Goal: Task Accomplishment & Management: Use online tool/utility

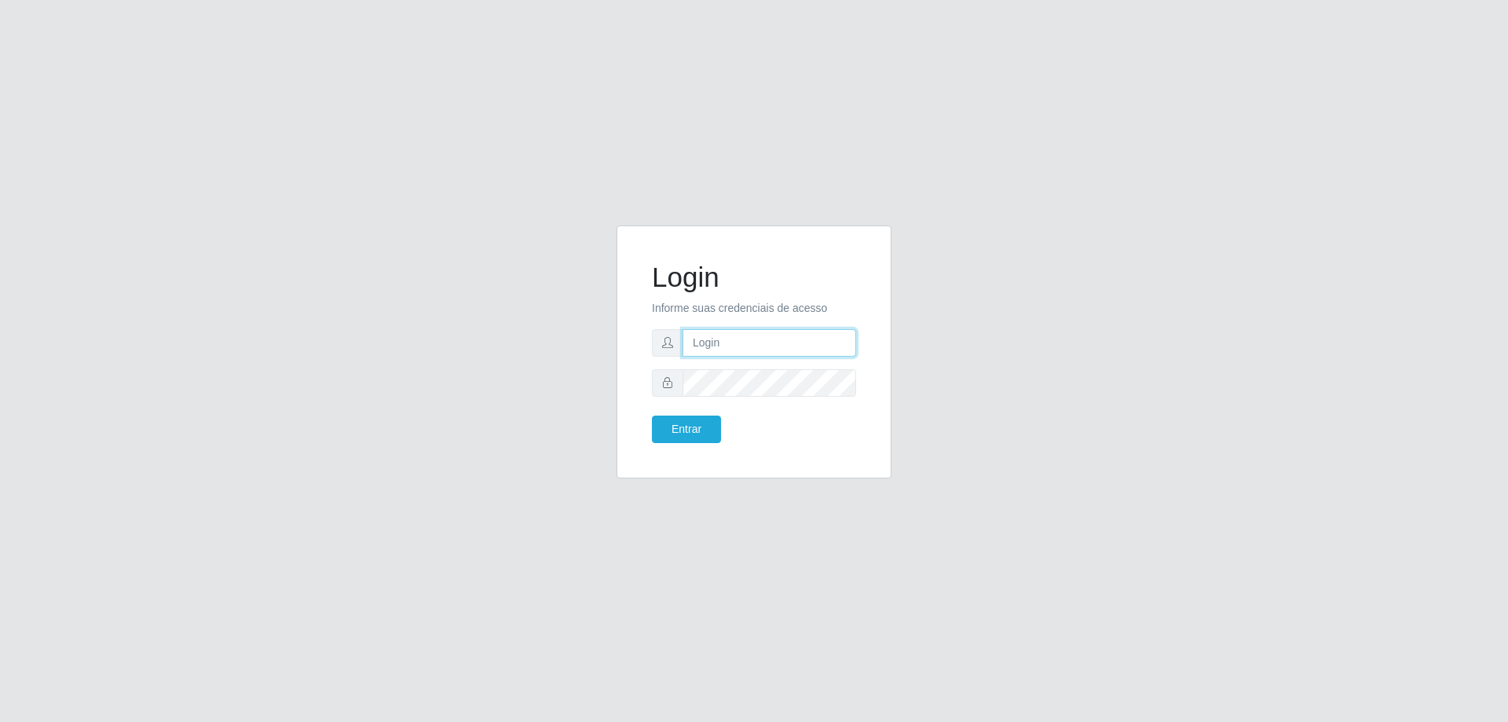
click at [748, 349] on input "text" at bounding box center [769, 342] width 174 height 27
click at [752, 327] on form "Login Informe suas credenciais de acesso Entrar" at bounding box center [754, 352] width 204 height 182
click at [755, 335] on input "text" at bounding box center [769, 342] width 174 height 27
type input "[EMAIL_ADDRESS][DOMAIN_NAME]"
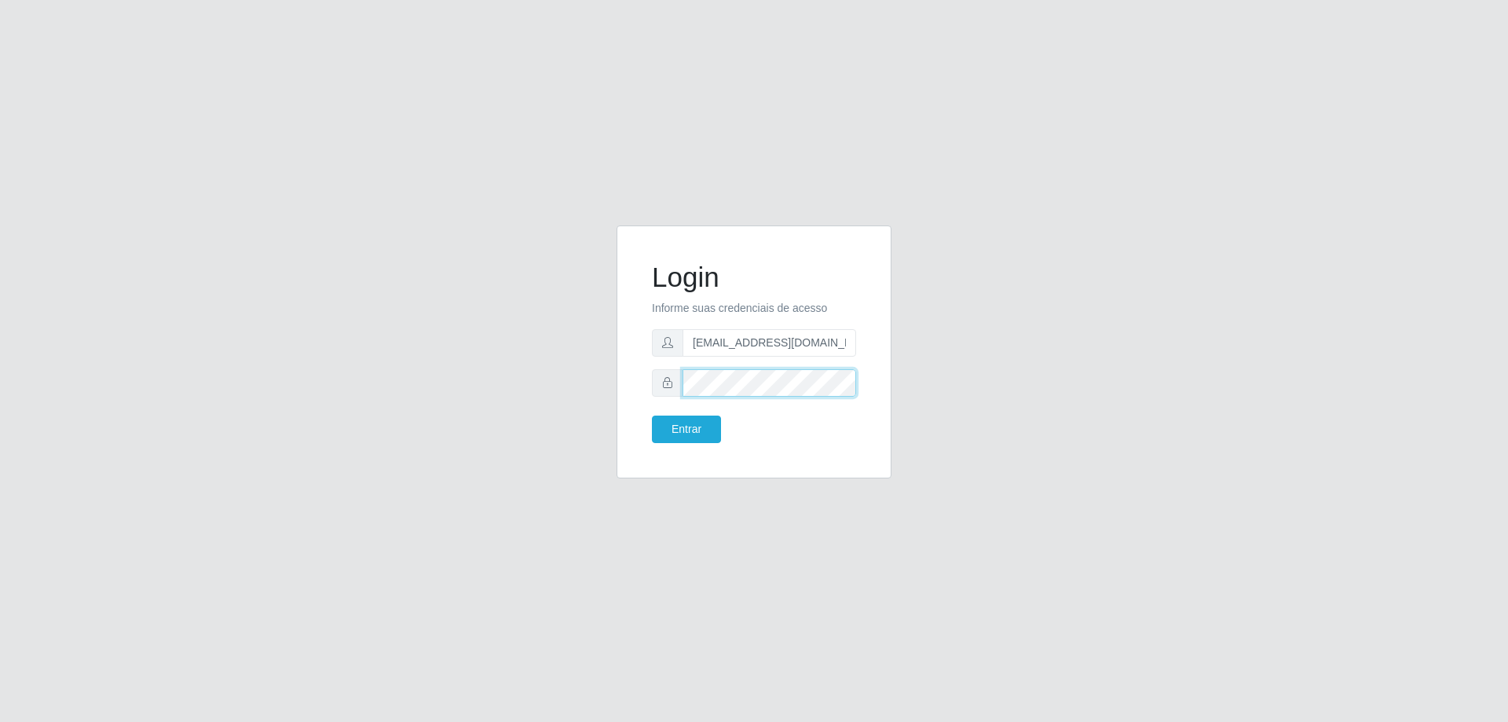
click at [652, 415] on button "Entrar" at bounding box center [686, 428] width 69 height 27
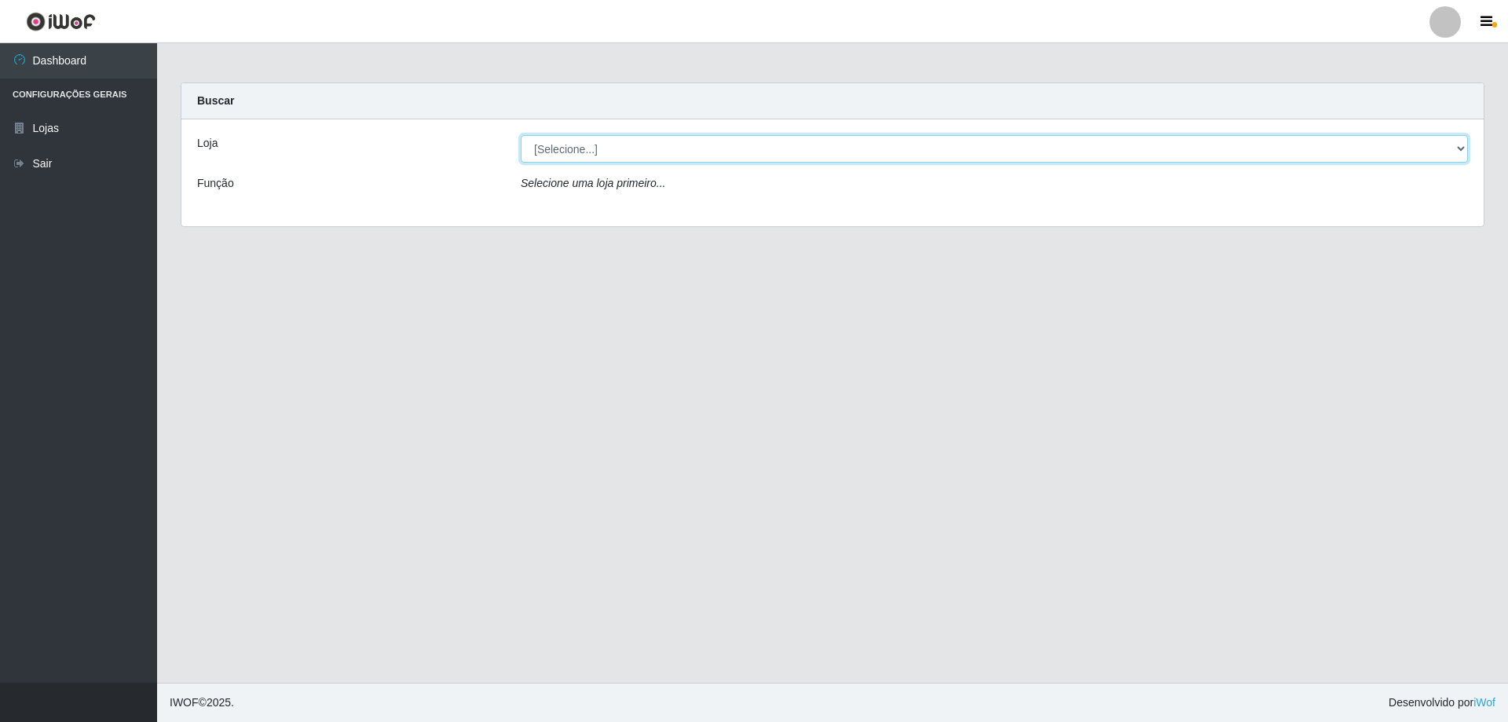
click at [591, 150] on select "[Selecione...] Atacado Vem - [STREET_ADDRESS]" at bounding box center [994, 148] width 947 height 27
select select "449"
click at [521, 135] on select "[Selecione...] Atacado Vem - [STREET_ADDRESS]" at bounding box center [994, 148] width 947 height 27
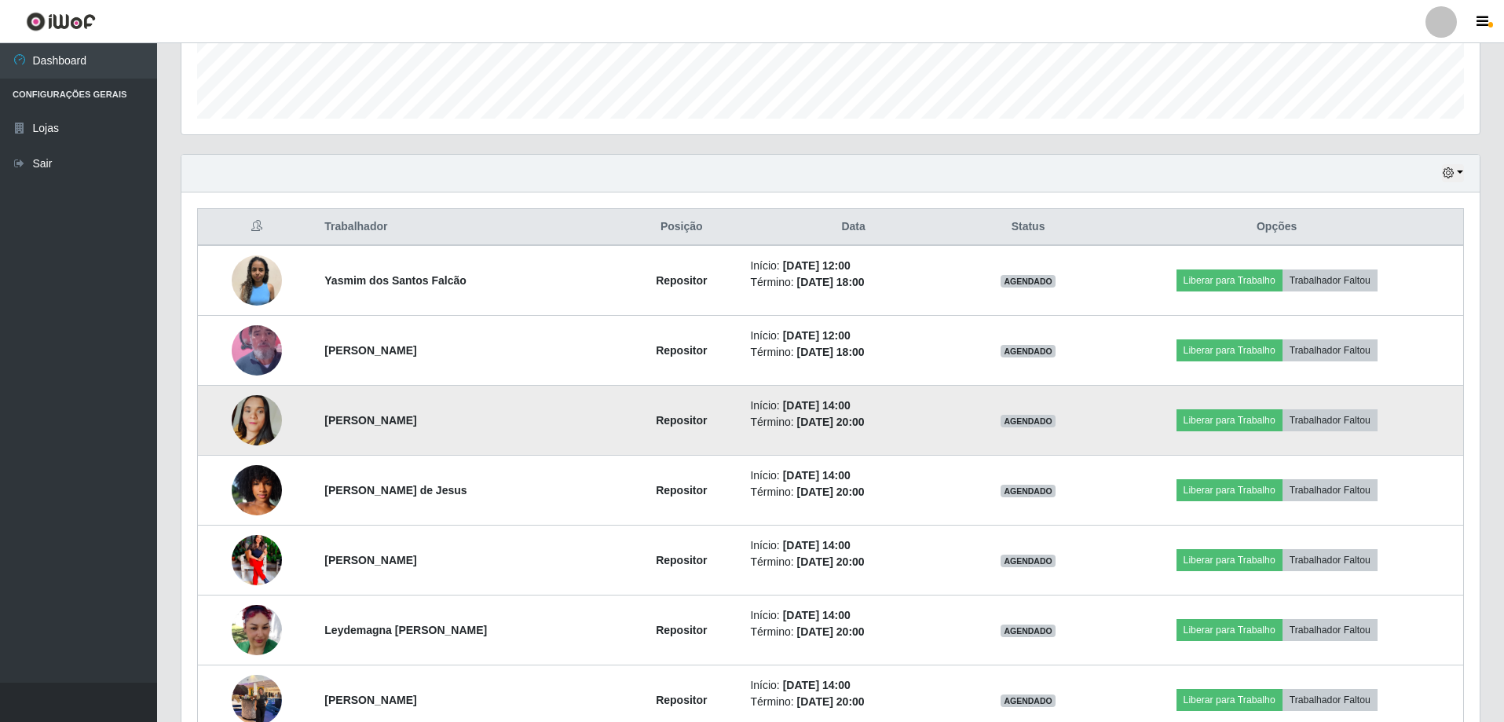
scroll to position [471, 0]
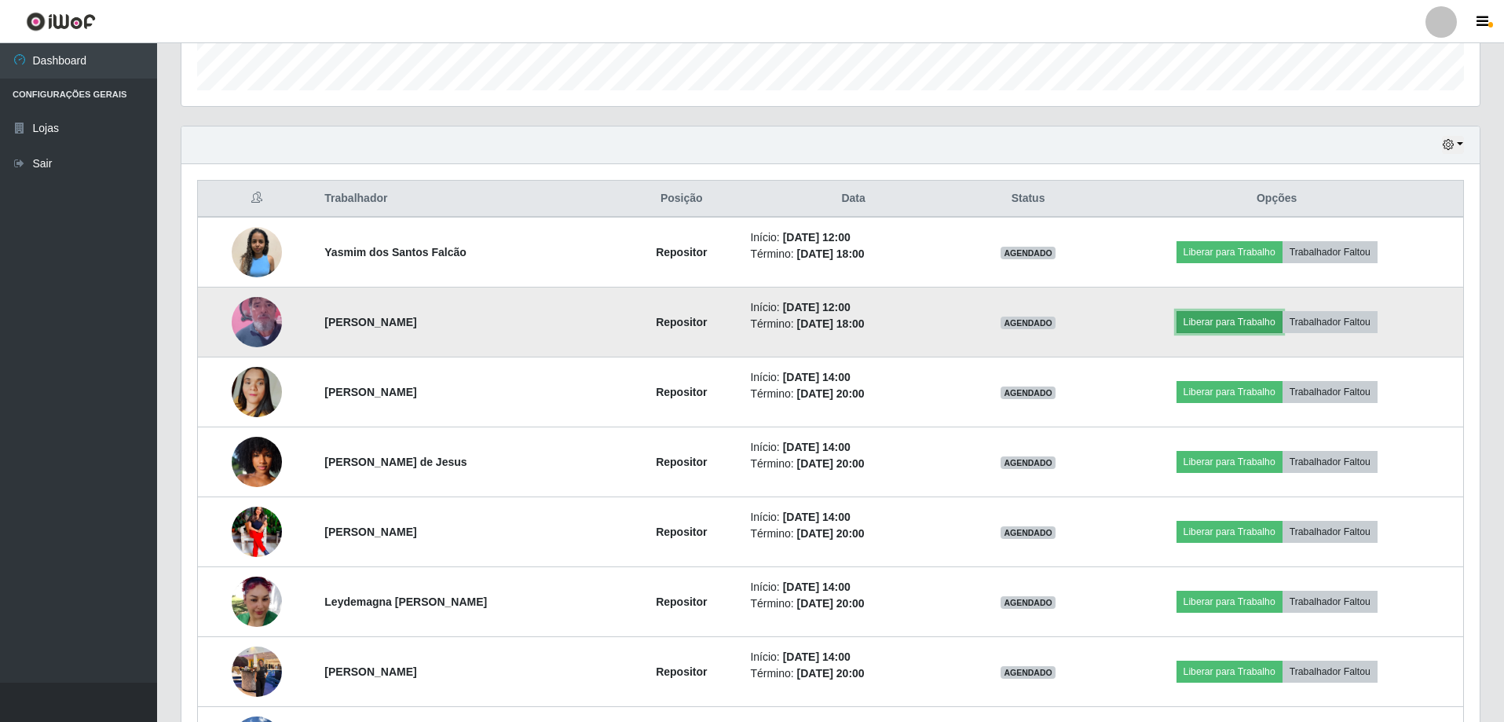
click at [1253, 316] on button "Liberar para Trabalho" at bounding box center [1229, 322] width 106 height 22
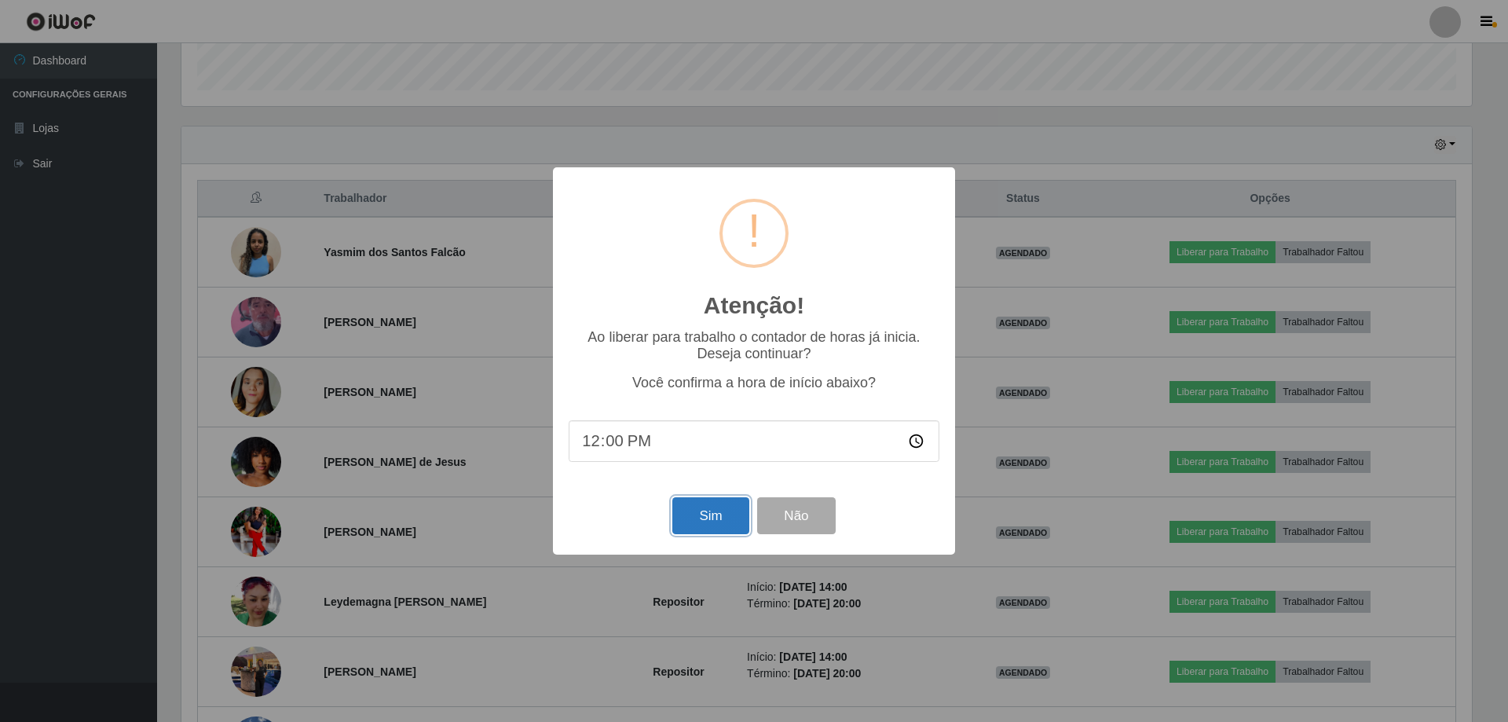
click at [682, 520] on button "Sim" at bounding box center [710, 515] width 76 height 37
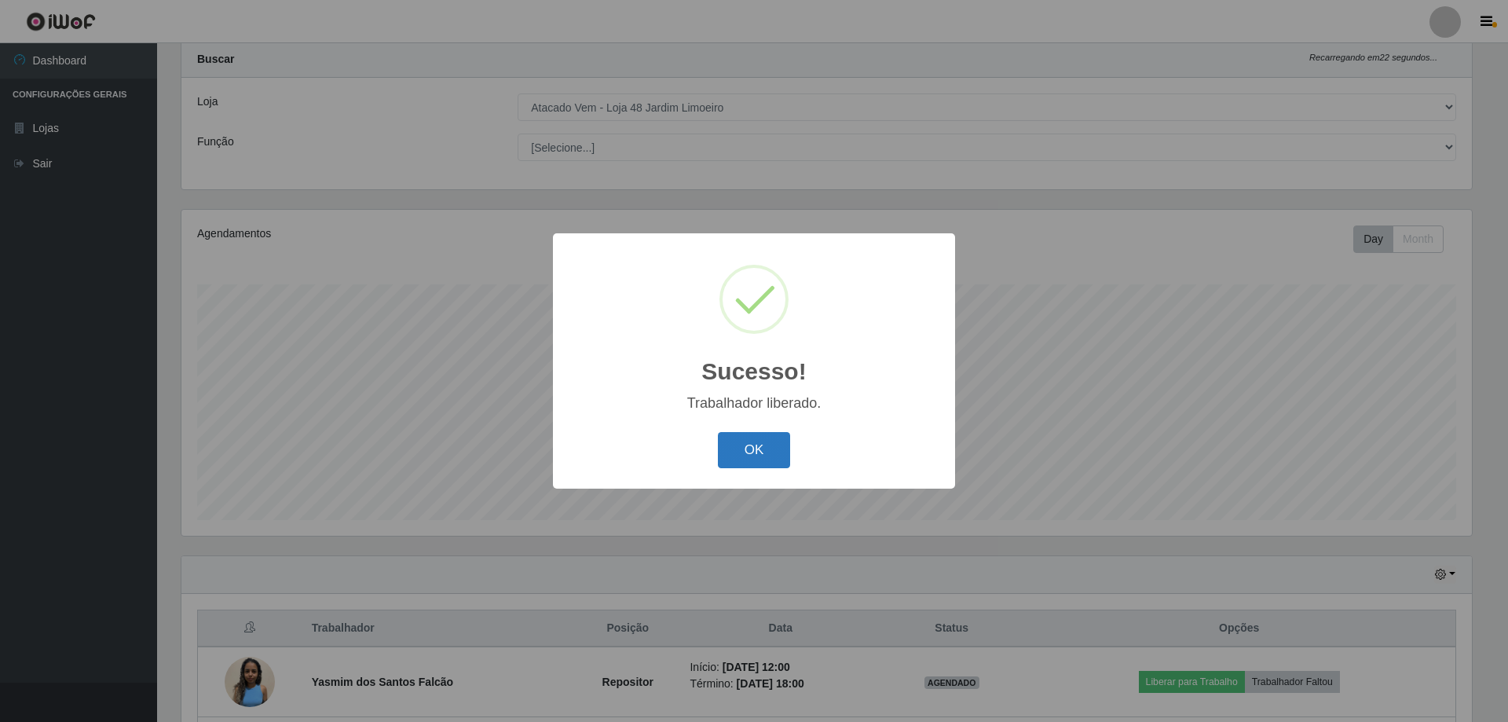
click at [773, 453] on button "OK" at bounding box center [754, 450] width 73 height 37
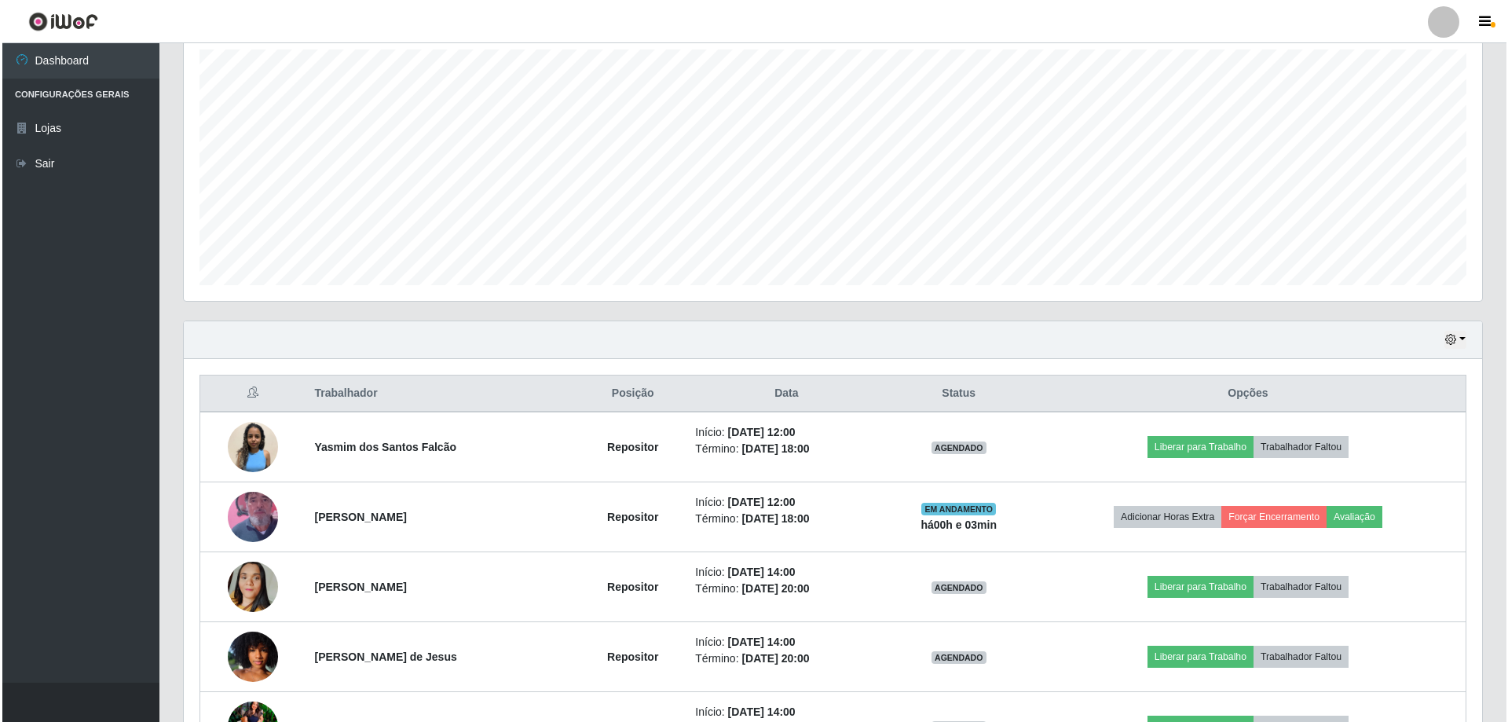
scroll to position [277, 0]
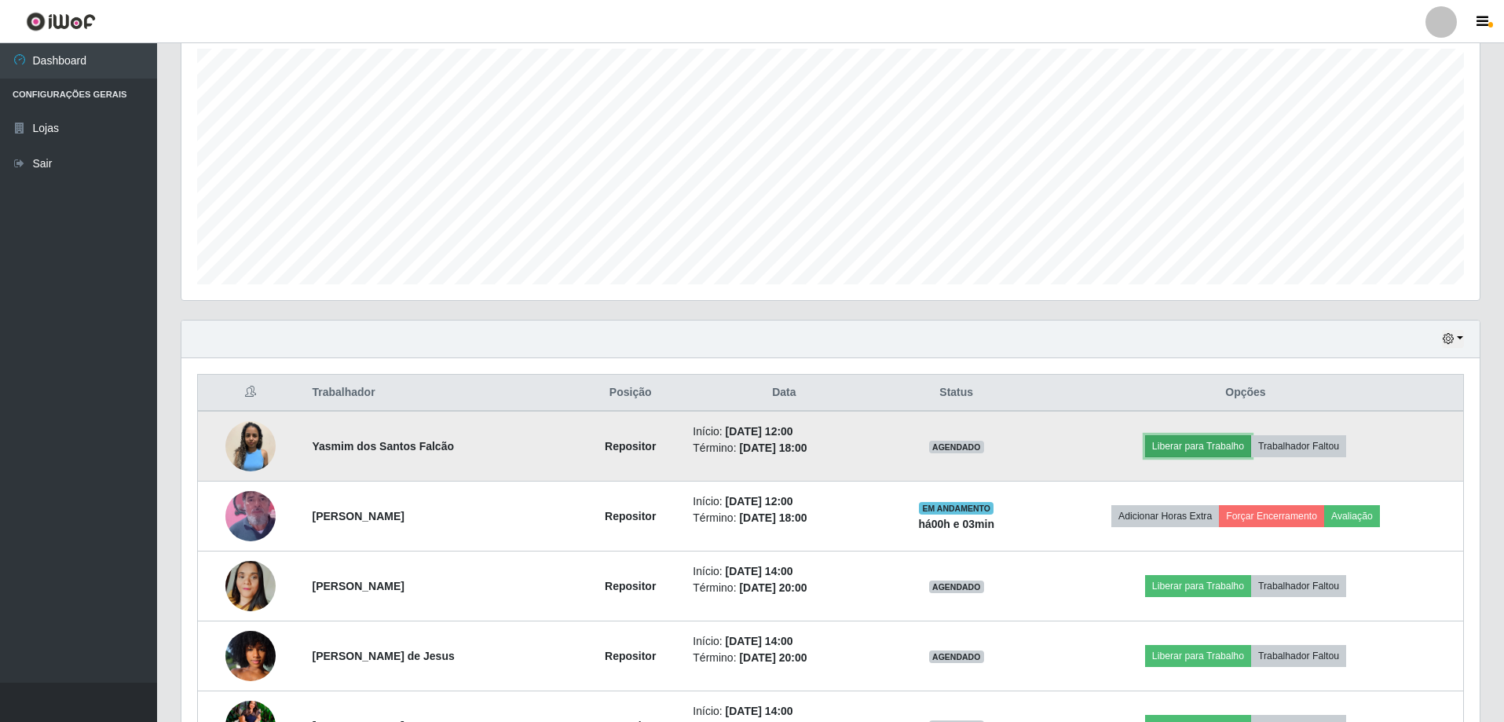
click at [1226, 435] on button "Liberar para Trabalho" at bounding box center [1198, 446] width 106 height 22
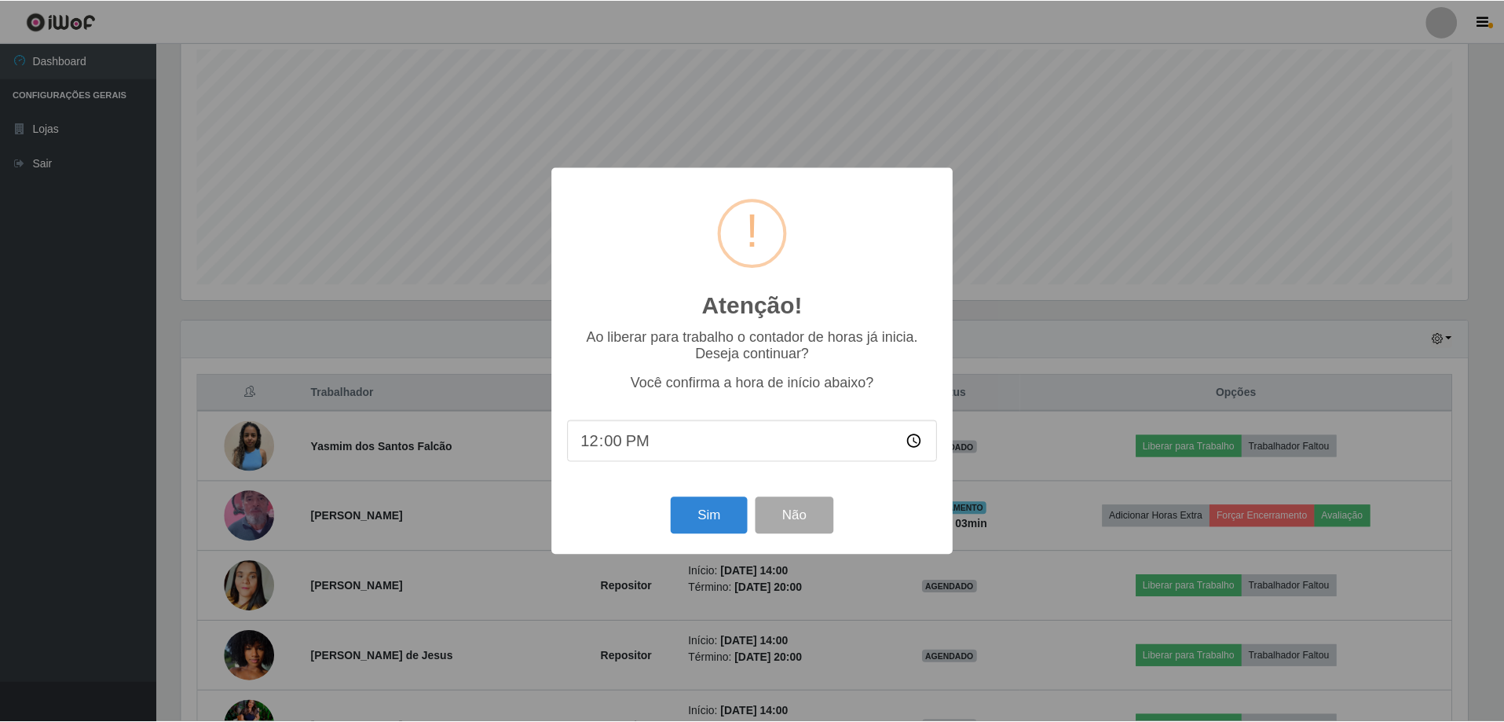
scroll to position [326, 1290]
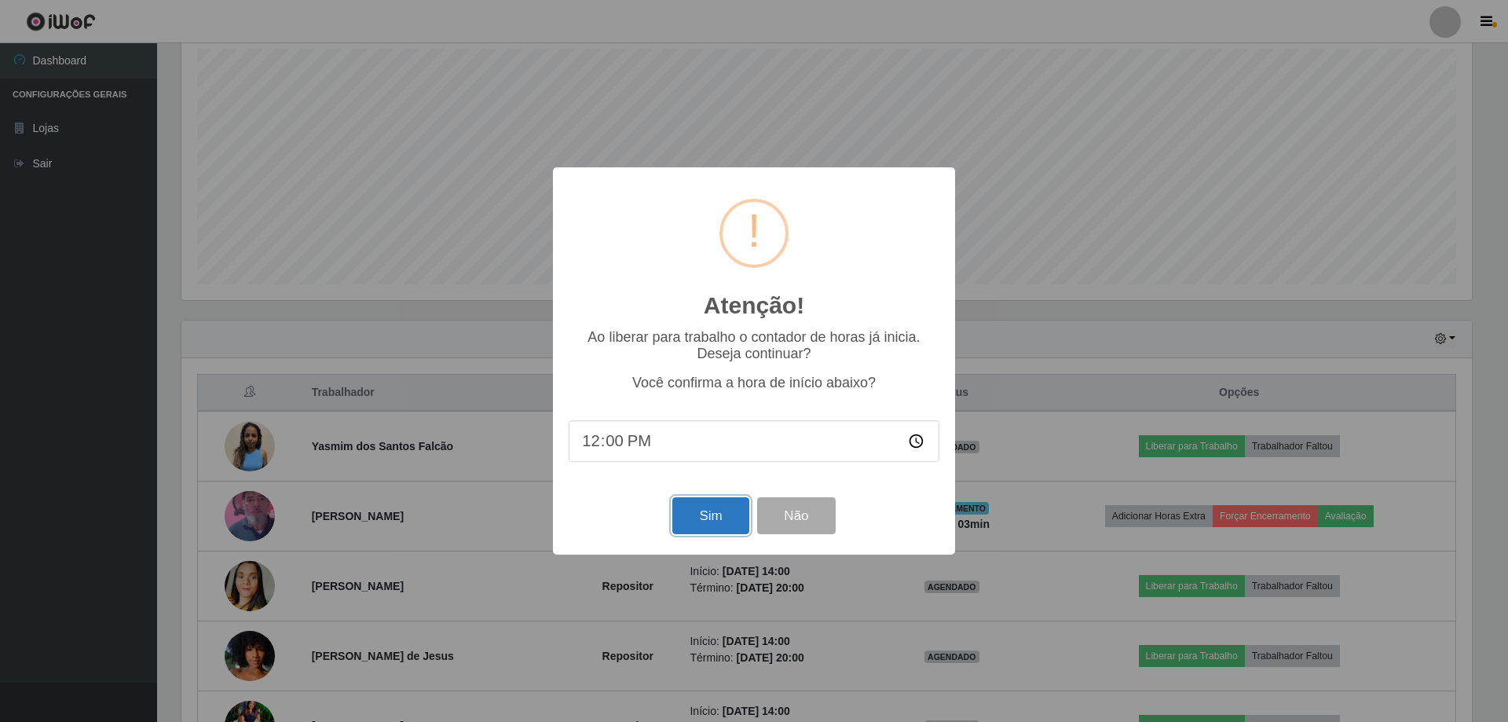
click at [700, 520] on button "Sim" at bounding box center [710, 515] width 76 height 37
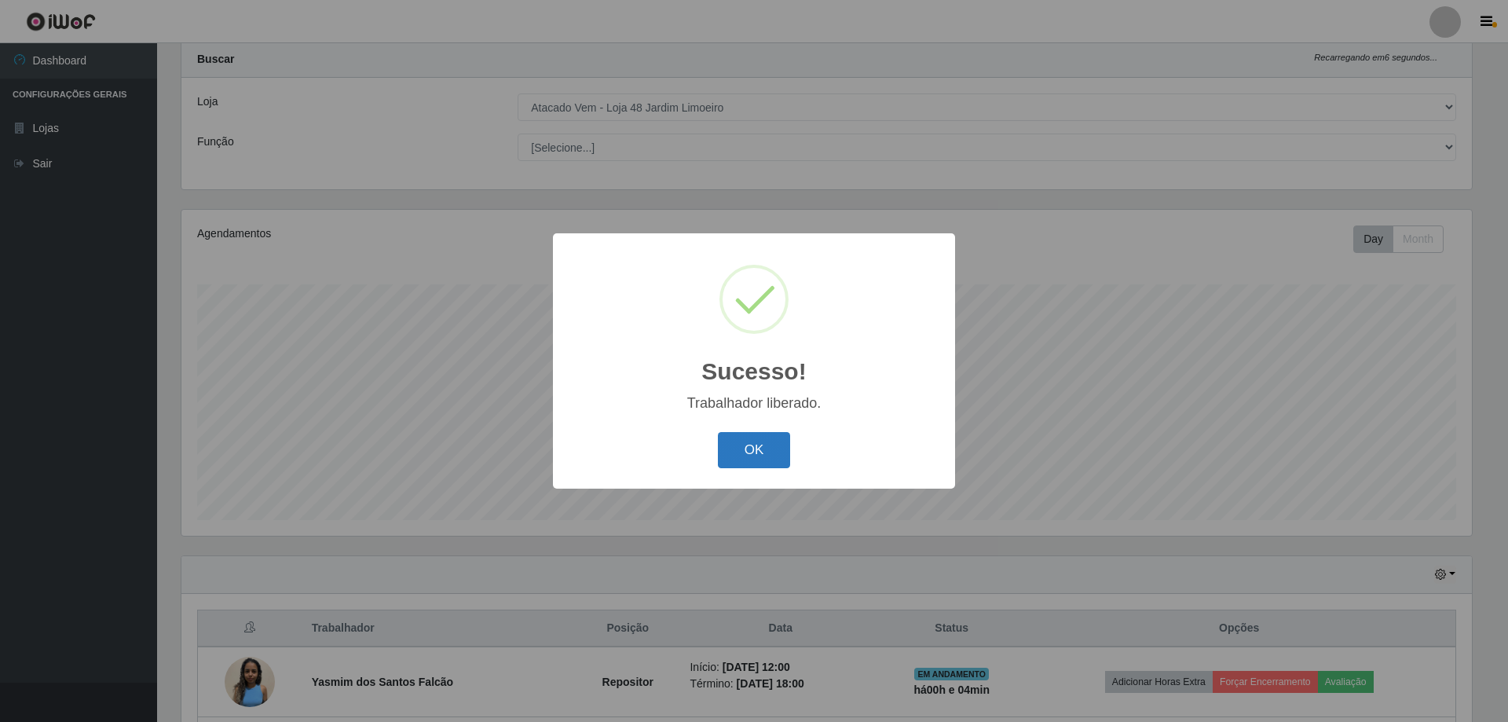
click at [755, 448] on button "OK" at bounding box center [754, 450] width 73 height 37
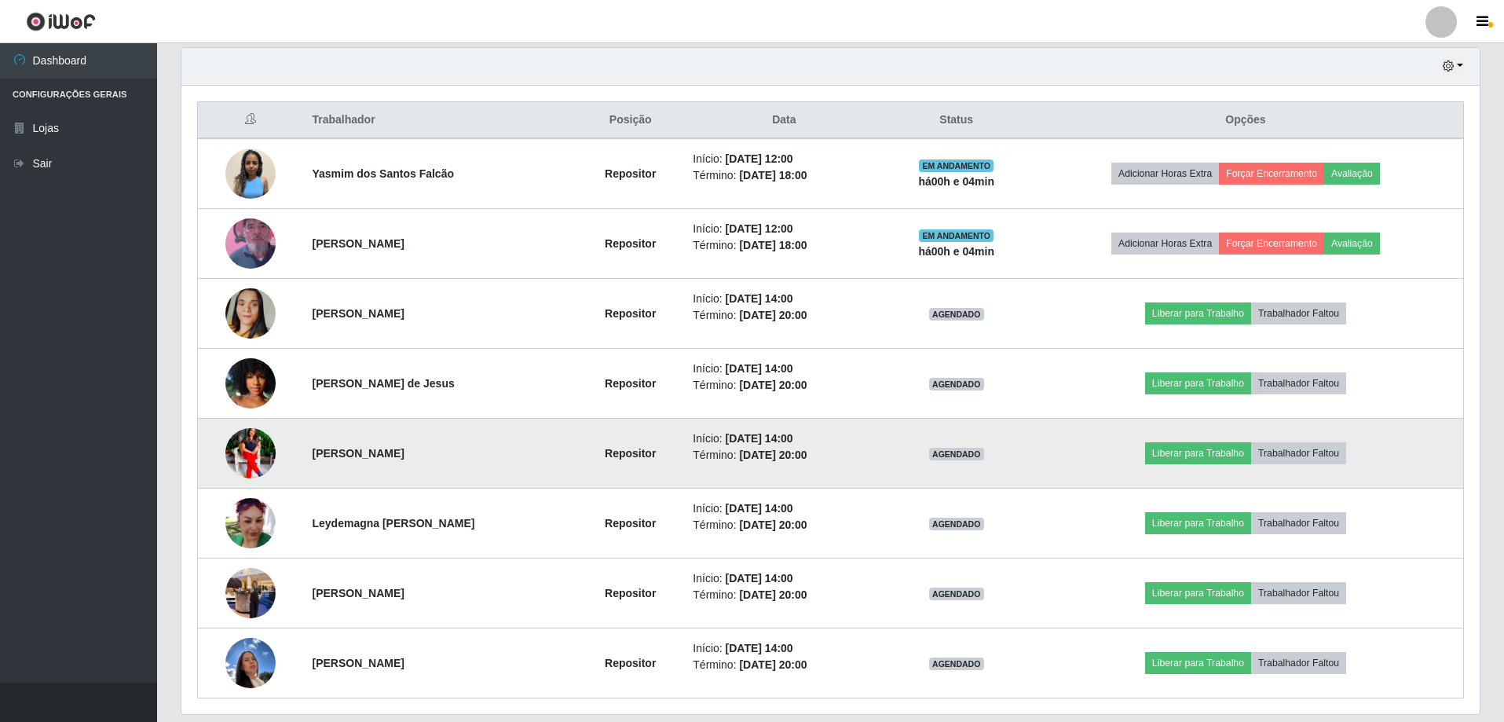
scroll to position [601, 0]
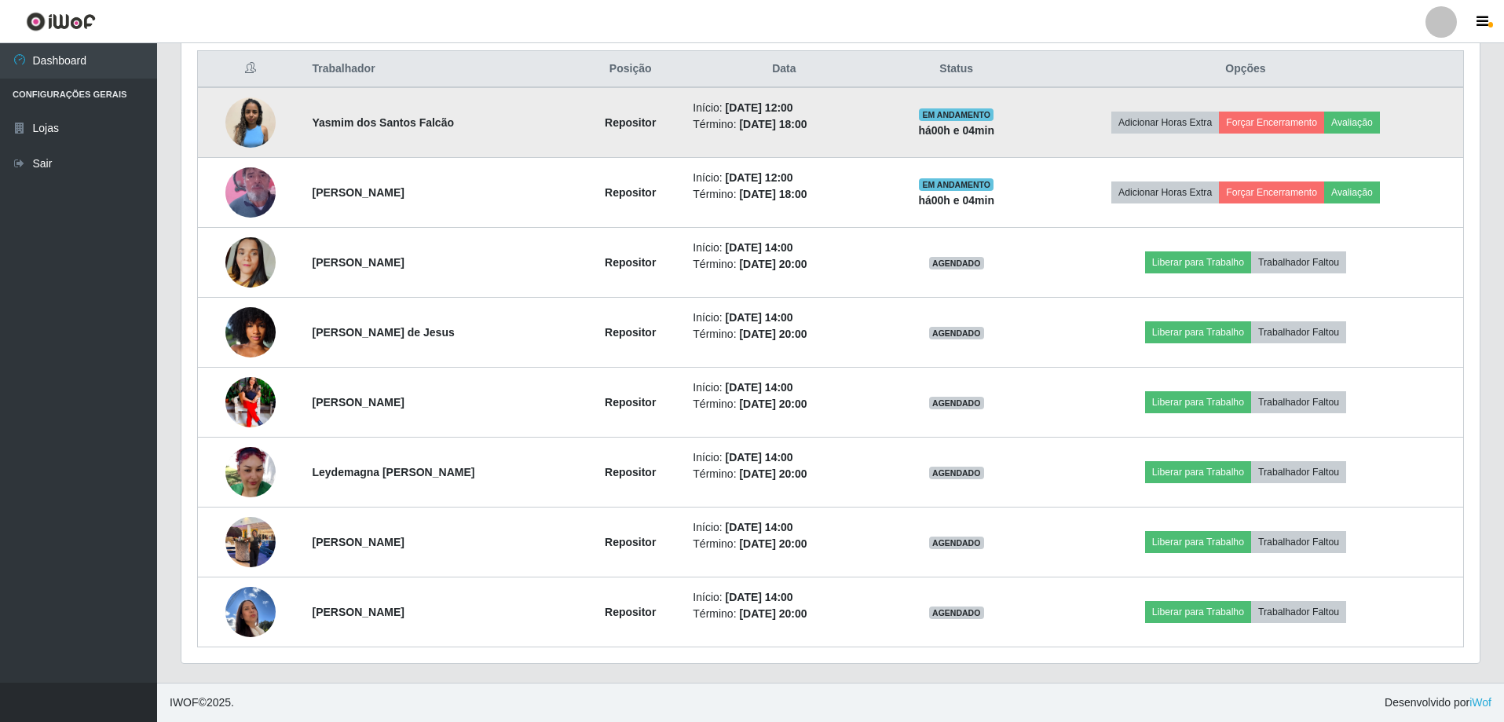
click at [248, 119] on img at bounding box center [250, 122] width 50 height 50
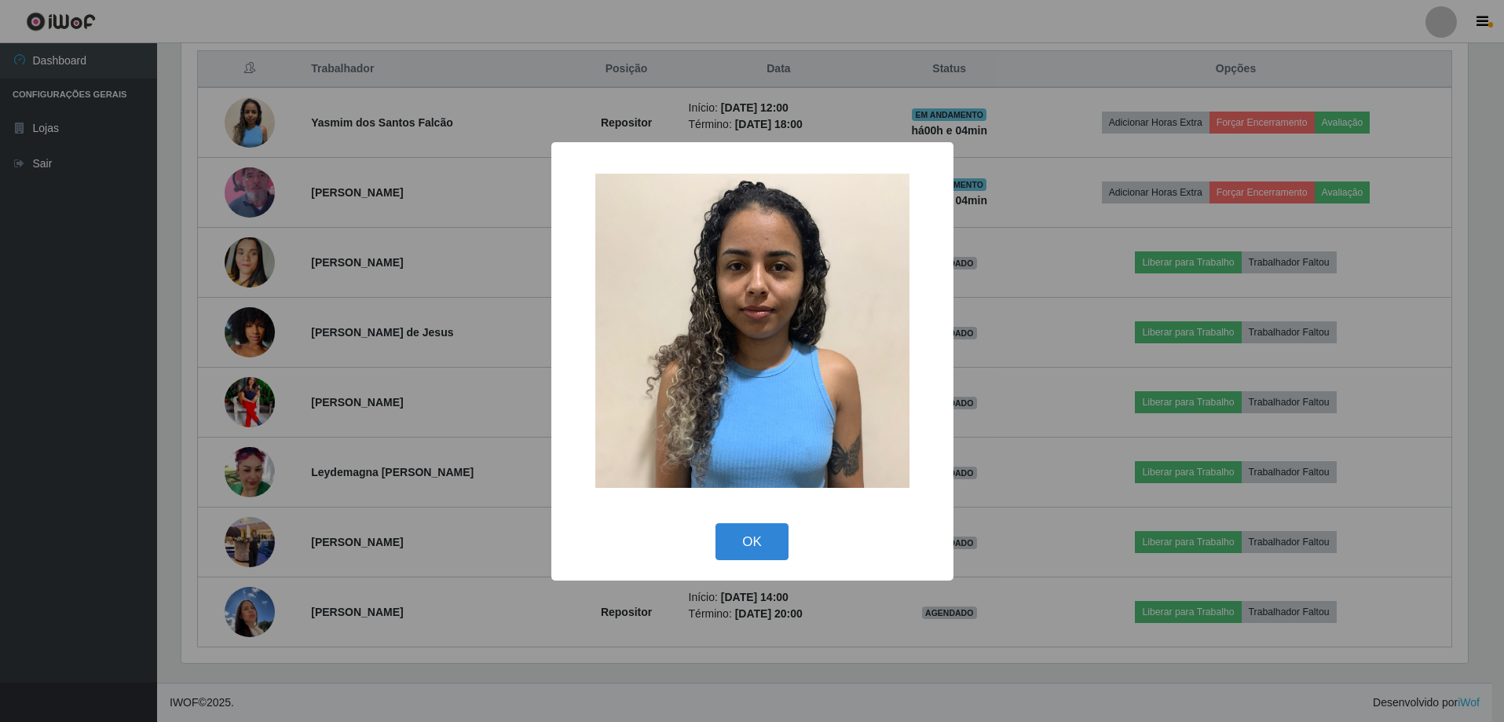
scroll to position [326, 1290]
click at [772, 547] on button "OK" at bounding box center [754, 541] width 73 height 37
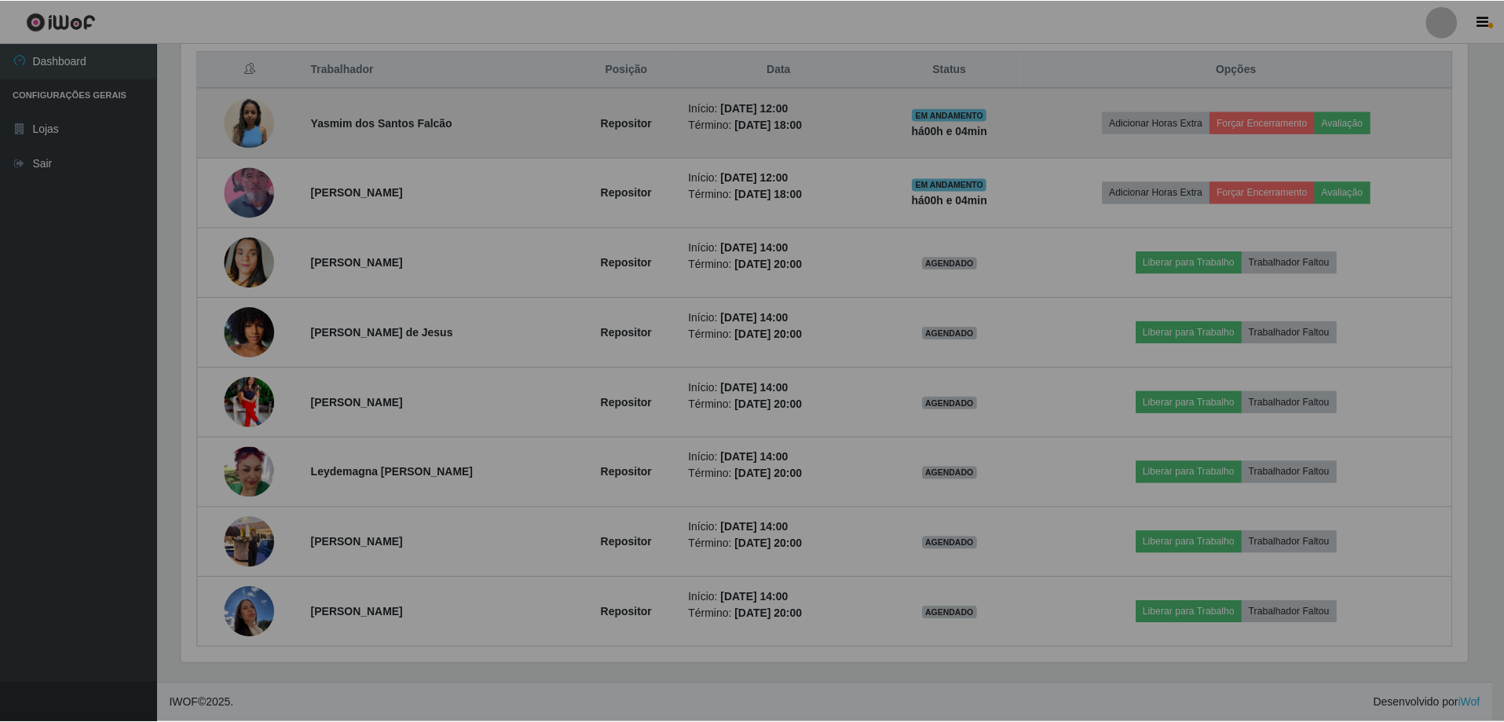
scroll to position [326, 1298]
